Goal: Task Accomplishment & Management: Manage account settings

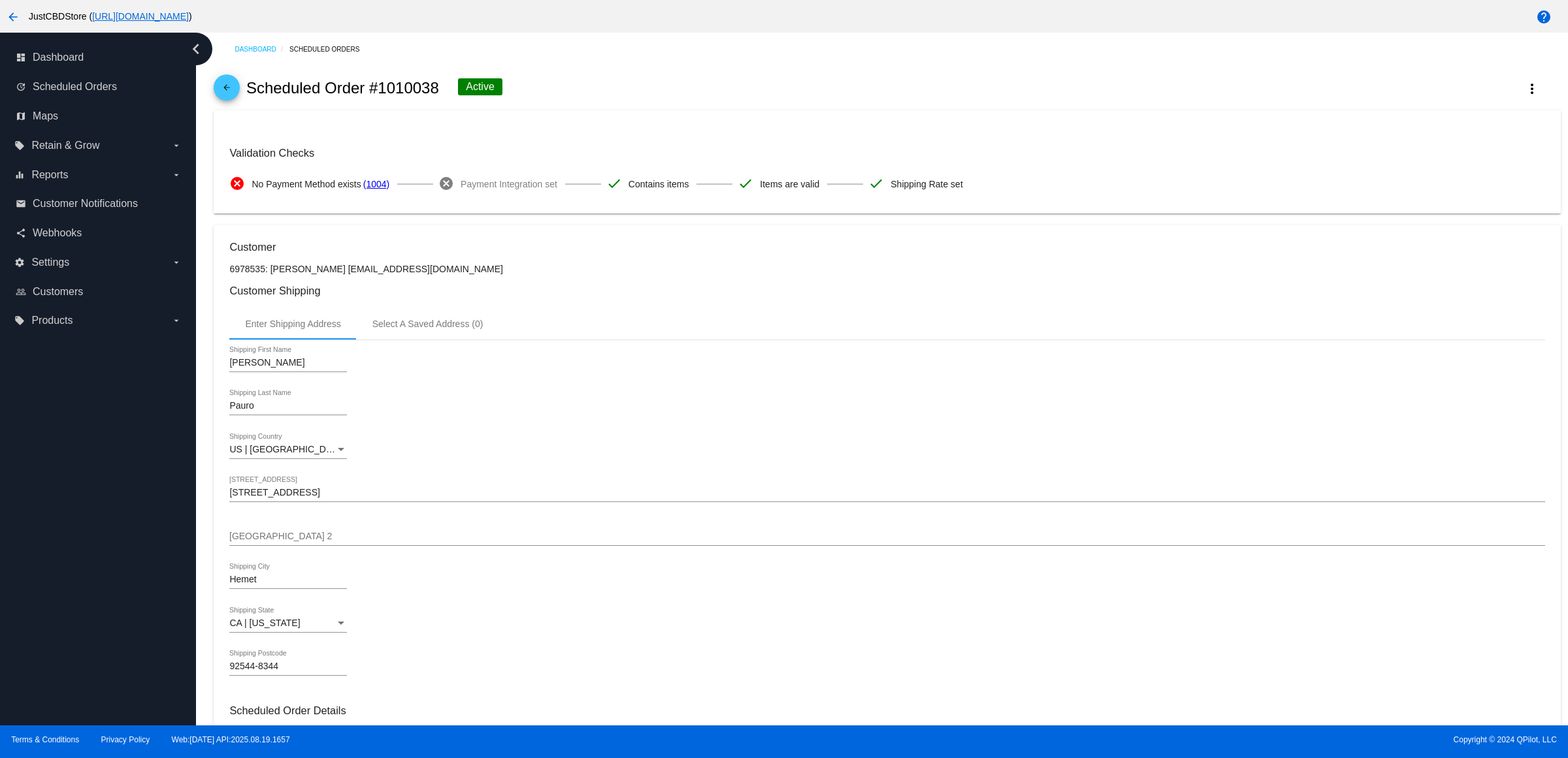
click at [235, 93] on mat-icon "arrow_back" at bounding box center [226, 90] width 15 height 15
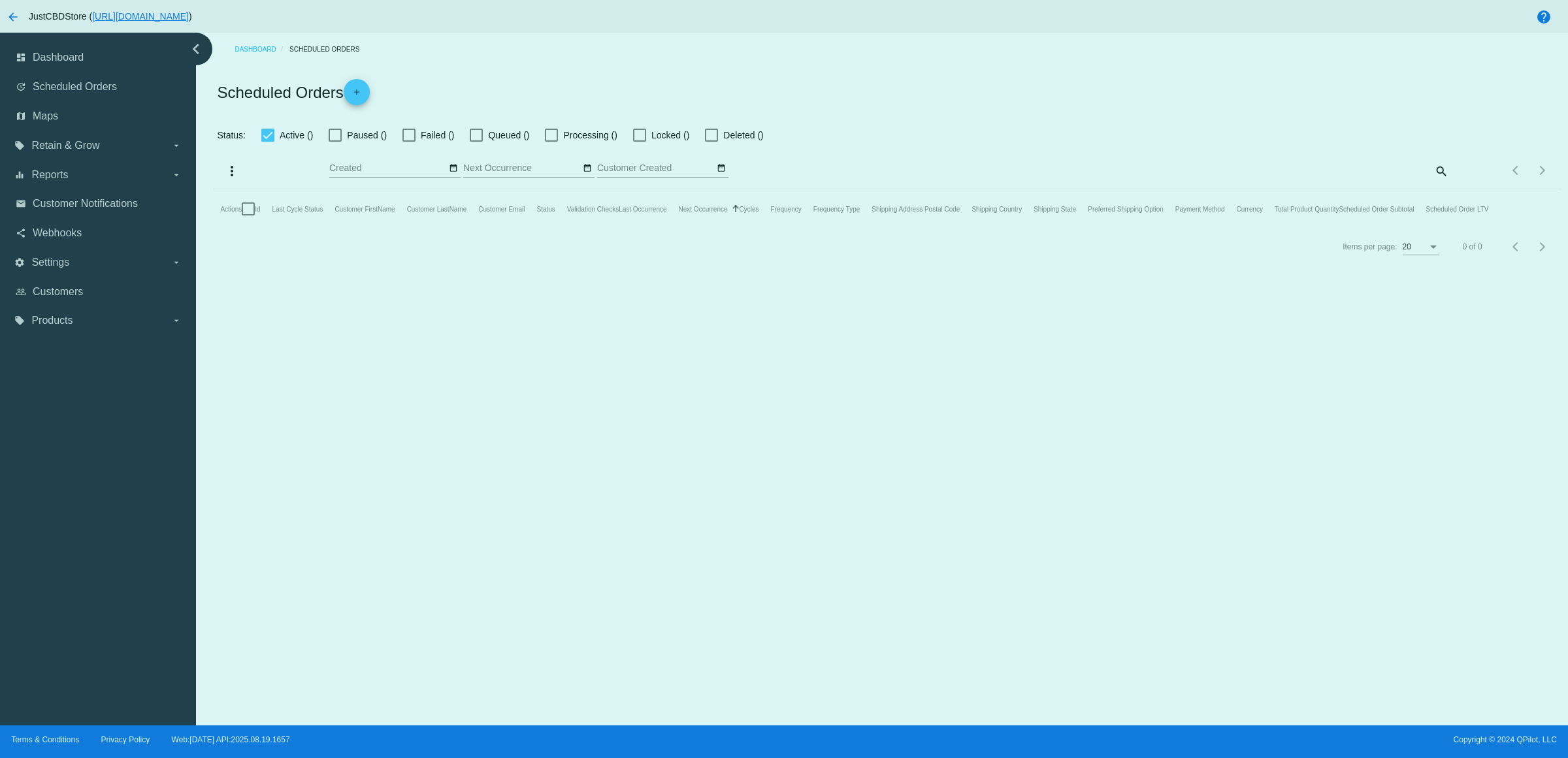
checkbox input "true"
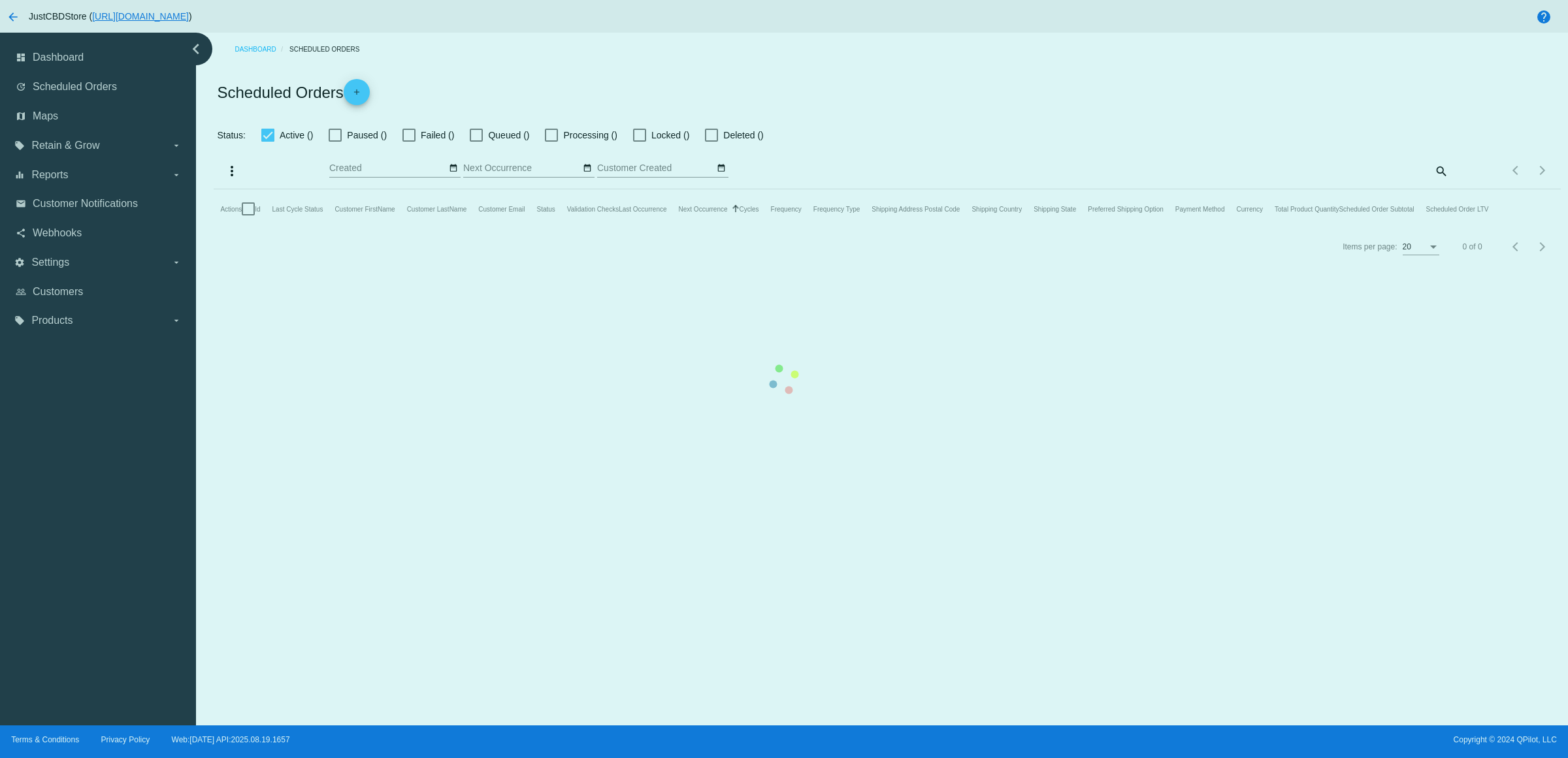
checkbox input "true"
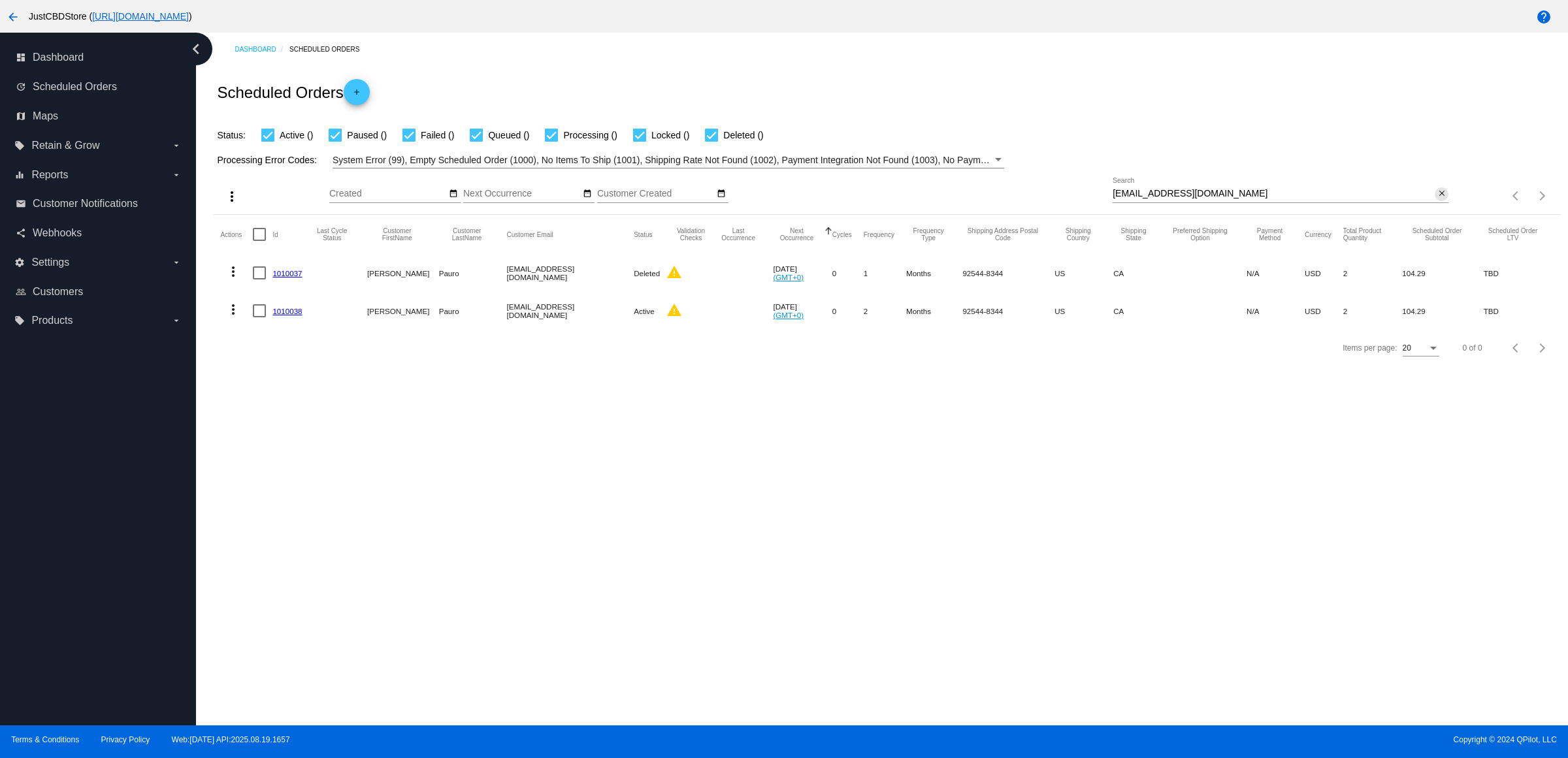
click at [1440, 199] on mat-icon "close" at bounding box center [1443, 193] width 10 height 11
click at [1440, 199] on input "Search" at bounding box center [1280, 193] width 336 height 11
paste input "[EMAIL_ADDRESS][DOMAIN_NAME]"
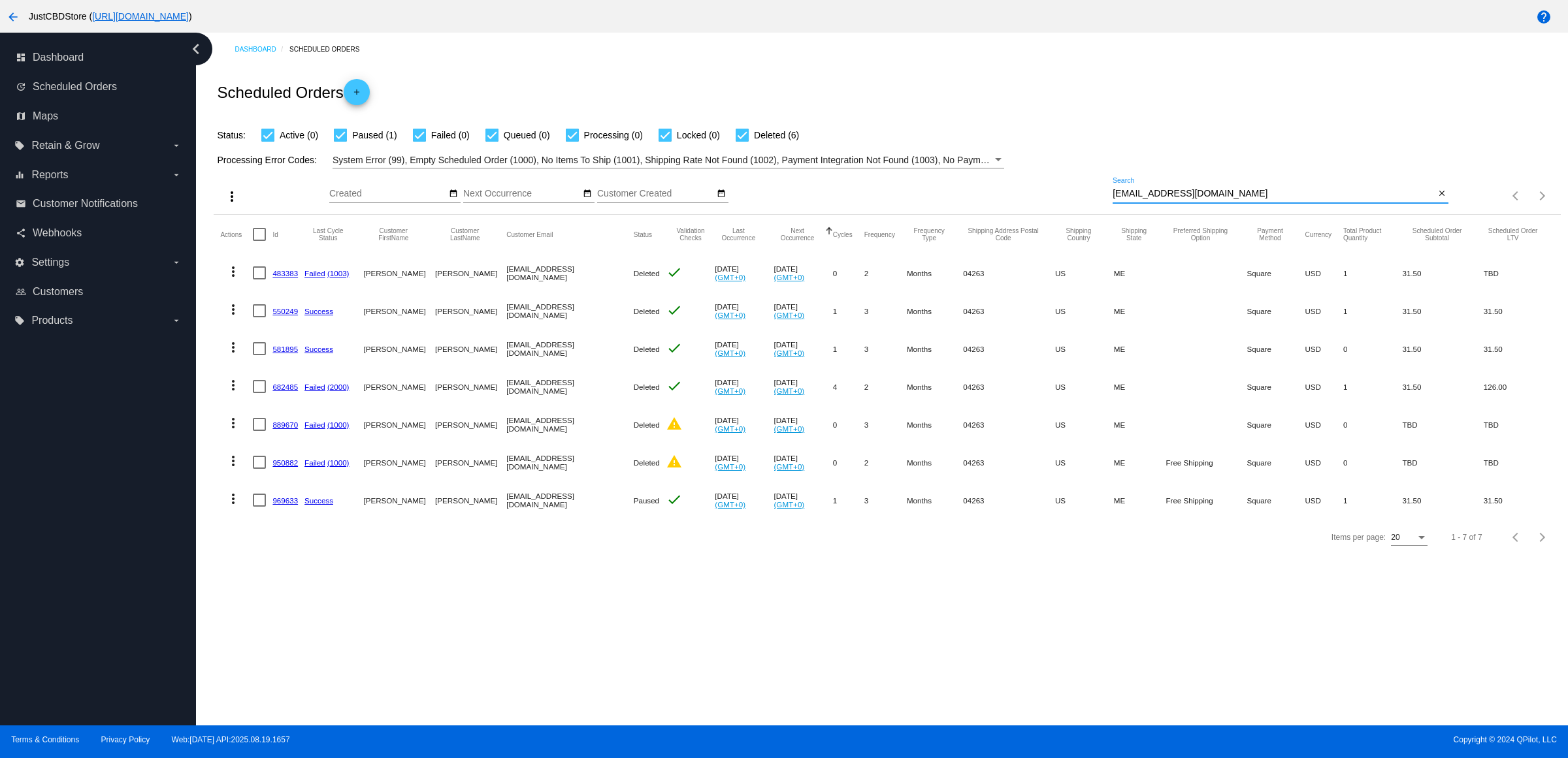
type input "[EMAIL_ADDRESS][DOMAIN_NAME]"
click at [235, 507] on mat-icon "more_vert" at bounding box center [233, 499] width 15 height 15
click at [292, 710] on button "delete Delete" at bounding box center [290, 712] width 130 height 32
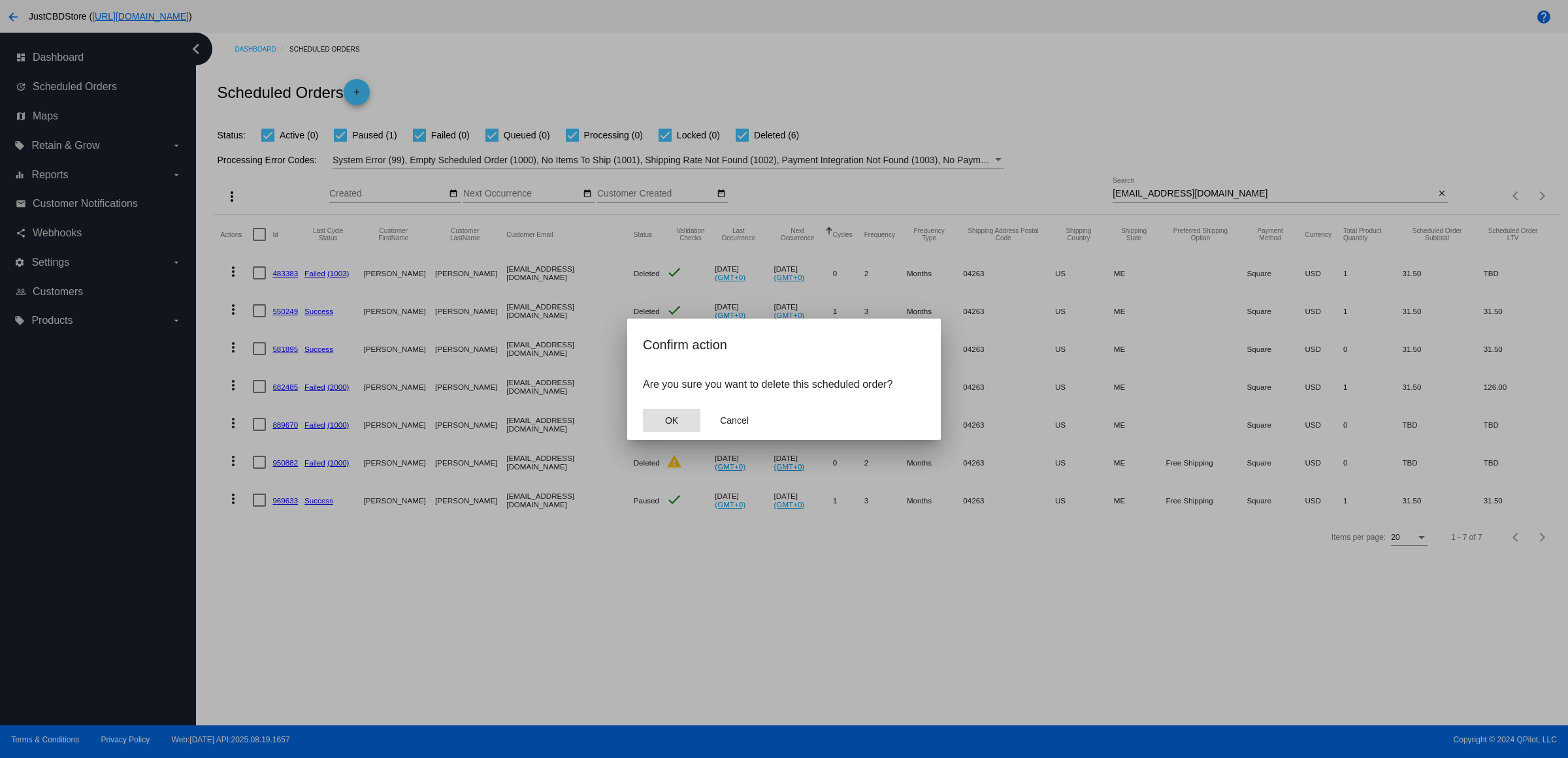
click at [668, 426] on span "OK" at bounding box center [672, 420] width 13 height 11
